Goal: Task Accomplishment & Management: Manage account settings

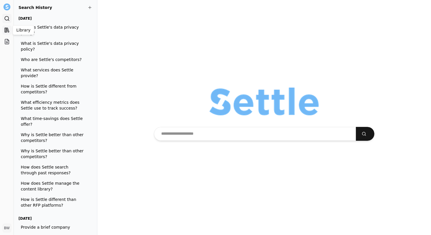
click at [5, 30] on rect at bounding box center [6, 30] width 2 height 4
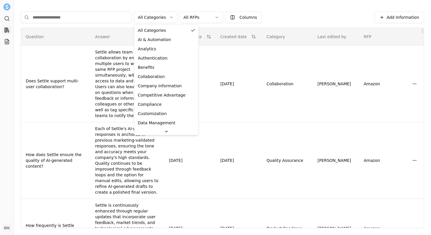
click at [165, 19] on html "Search Library Projects BW [PERSON_NAME] Toggle Sidebar Library Add Information…" at bounding box center [215, 117] width 431 height 235
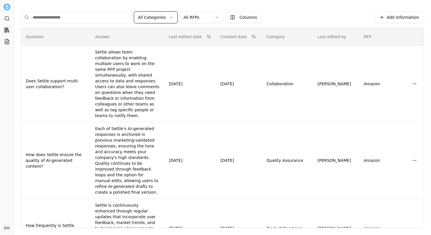
click at [163, 21] on html "Search Library Projects BW [PERSON_NAME] Toggle Sidebar Library Add Information…" at bounding box center [215, 117] width 431 height 235
click at [200, 16] on html "Search Library Projects BW [PERSON_NAME] Toggle Sidebar Library Add Information…" at bounding box center [215, 117] width 431 height 235
click at [206, 16] on html "Search Library Projects BW [PERSON_NAME] Toggle Sidebar Library Add Information…" at bounding box center [215, 117] width 431 height 235
click at [5, 19] on icon at bounding box center [7, 19] width 6 height 6
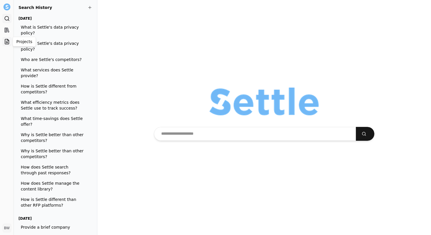
click at [5, 41] on icon at bounding box center [7, 41] width 4 height 5
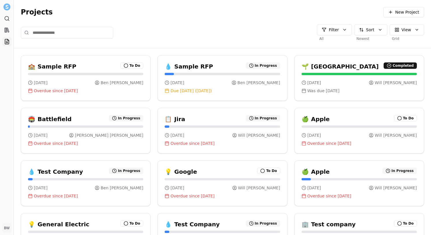
click at [304, 18] on div "Projects New Project Filter All Sort Newest View Grid" at bounding box center [223, 24] width 418 height 48
click at [402, 11] on span "New Project" at bounding box center [408, 12] width 24 height 6
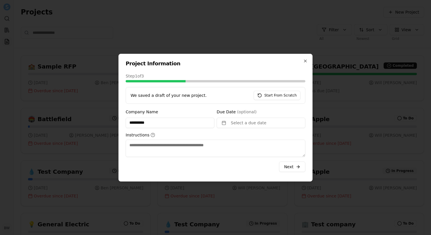
type input "**********"
click at [143, 145] on textarea "Instructions" at bounding box center [216, 148] width 180 height 17
type textarea "****"
click at [239, 125] on button "Select a due date" at bounding box center [261, 123] width 89 height 10
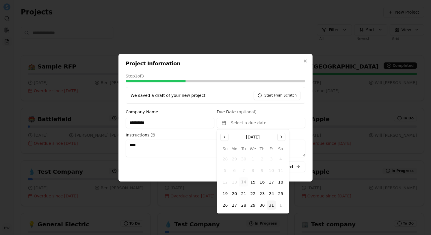
click at [272, 206] on button "31" at bounding box center [271, 205] width 9 height 9
click at [300, 136] on label "Instructions" at bounding box center [216, 135] width 180 height 5
click at [300, 140] on textarea "****" at bounding box center [216, 148] width 180 height 17
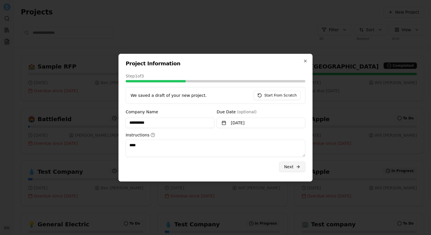
click at [291, 166] on span "Next" at bounding box center [289, 167] width 10 height 6
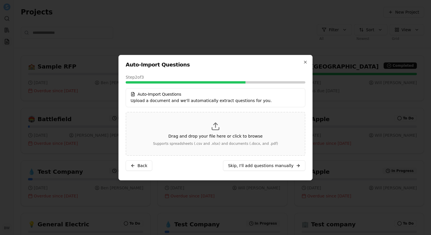
click at [223, 130] on div "Drag and drop your file here or click to browse Supports spreadsheets (.csv and…" at bounding box center [216, 134] width 160 height 24
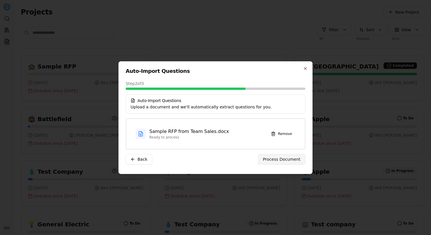
click at [273, 160] on span "Process Document" at bounding box center [282, 159] width 38 height 6
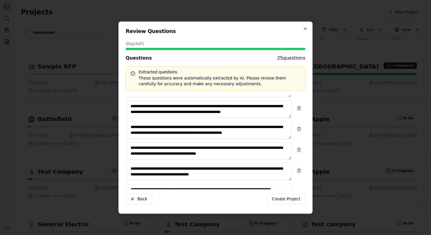
scroll to position [5, 0]
click at [278, 201] on span "Create Project" at bounding box center [286, 199] width 29 height 6
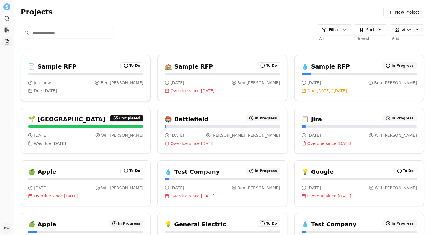
click at [60, 88] on div "just now [PERSON_NAME] Due [DATE]" at bounding box center [85, 87] width 115 height 14
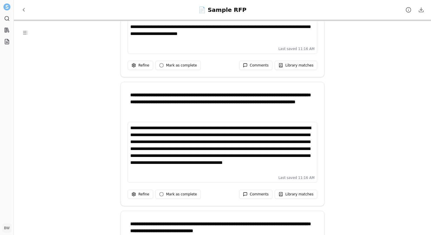
scroll to position [186, 0]
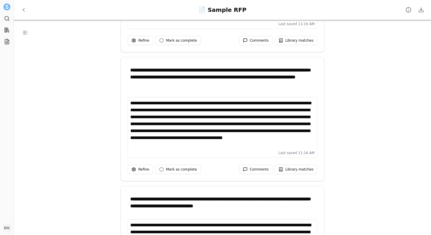
click at [285, 145] on div "**********" at bounding box center [222, 124] width 184 height 49
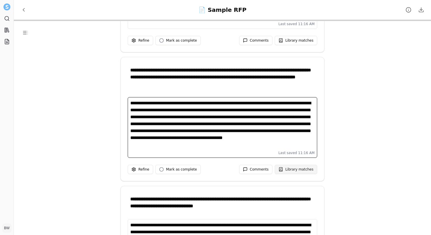
click at [287, 168] on span "Library matches" at bounding box center [300, 169] width 28 height 5
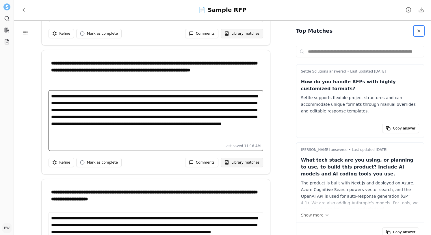
click at [420, 30] on span "Close sidebar" at bounding box center [419, 31] width 5 height 5
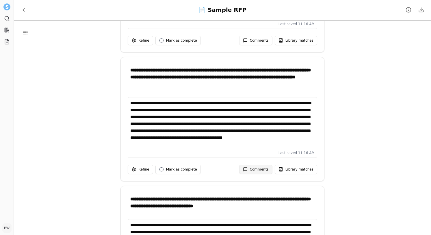
click at [261, 170] on span "Comments" at bounding box center [259, 169] width 19 height 5
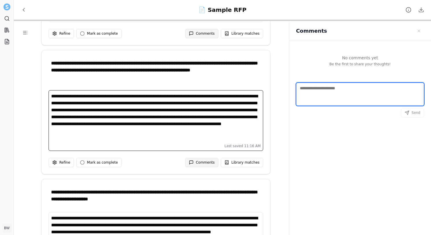
click at [318, 94] on textarea "Comments" at bounding box center [360, 94] width 128 height 23
type textarea "*"
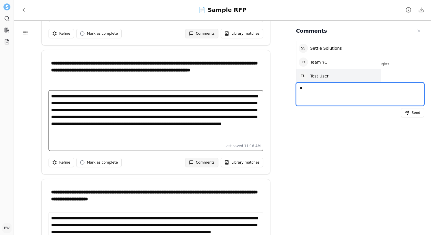
click at [356, 95] on textarea "*" at bounding box center [360, 94] width 128 height 23
drag, startPoint x: 317, startPoint y: 91, endPoint x: 292, endPoint y: 90, distance: 25.5
click at [292, 90] on div "No comments yet Be the first to share your thoughts! A N [PERSON_NAME] B W [PER…" at bounding box center [360, 148] width 142 height 215
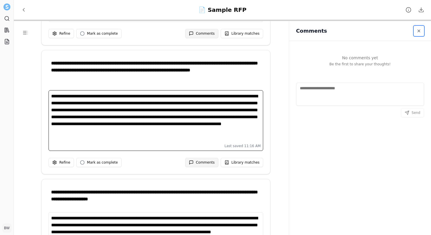
click at [417, 31] on button "Close sidebar" at bounding box center [419, 31] width 10 height 10
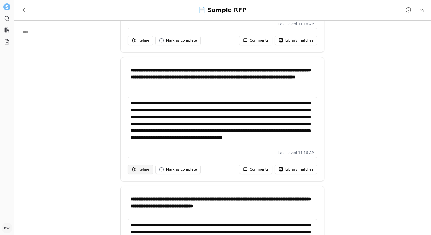
click at [140, 169] on html "**********" at bounding box center [215, 117] width 431 height 235
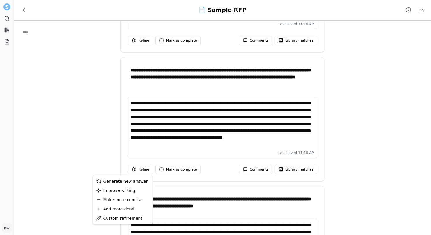
click at [39, 167] on html "**********" at bounding box center [215, 117] width 431 height 235
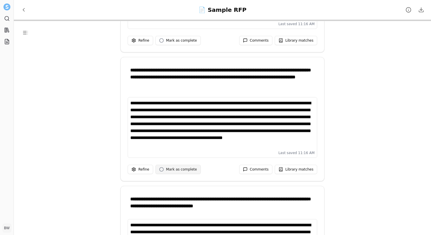
click at [186, 168] on span "Mark as complete" at bounding box center [181, 169] width 31 height 5
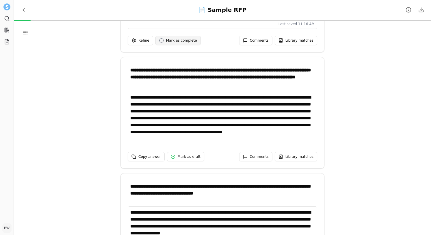
click at [169, 42] on span "Mark as complete" at bounding box center [181, 40] width 31 height 5
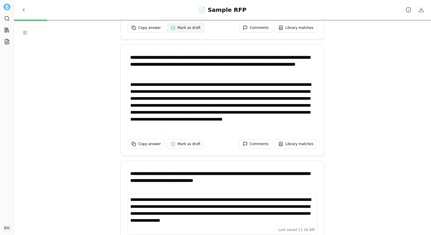
click at [193, 29] on span "Mark as draft" at bounding box center [189, 27] width 23 height 5
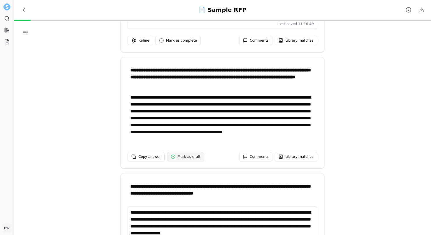
click at [173, 158] on span at bounding box center [173, 156] width 5 height 5
